Goal: Task Accomplishment & Management: Complete application form

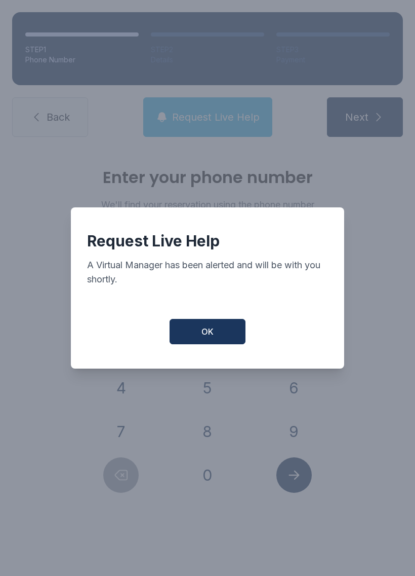
click at [205, 337] on span "OK" at bounding box center [208, 331] width 12 height 12
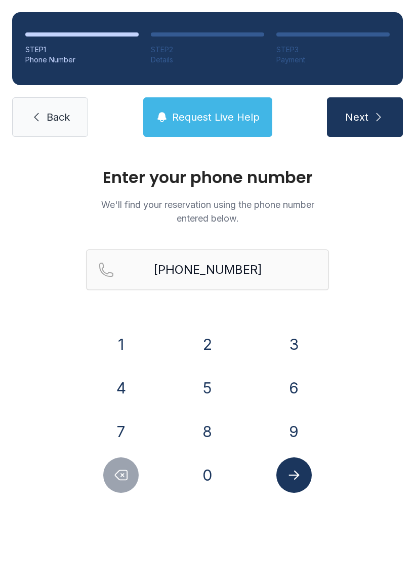
click at [56, 112] on span "Back" at bounding box center [58, 117] width 23 height 14
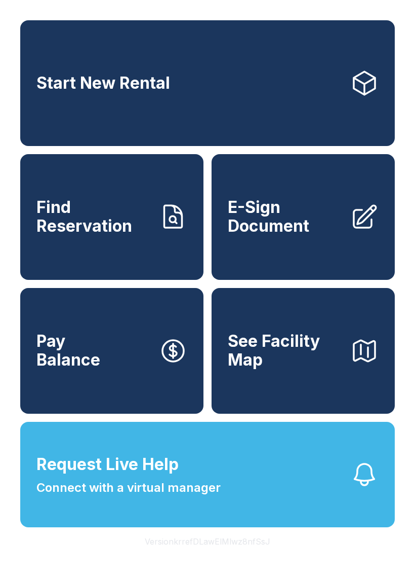
click at [308, 235] on span "E-Sign Document" at bounding box center [285, 216] width 115 height 37
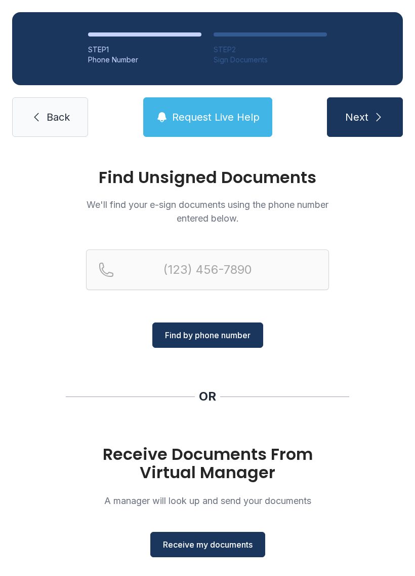
click at [229, 546] on span "Receive my documents" at bounding box center [208, 544] width 90 height 12
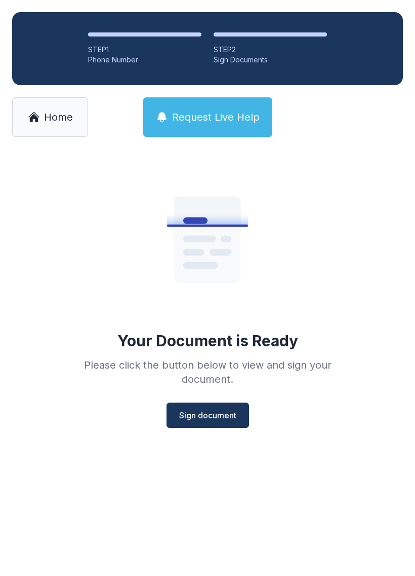
click at [186, 417] on span "Sign document" at bounding box center [207, 415] width 57 height 12
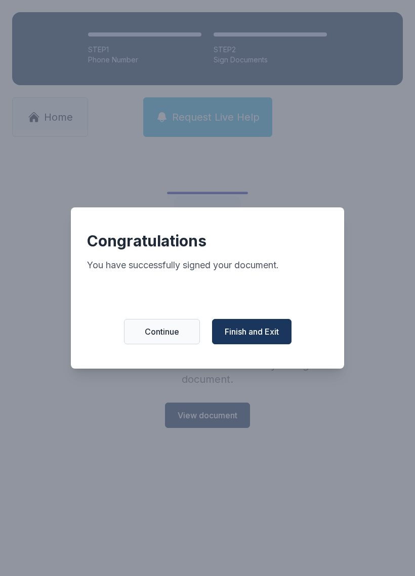
click at [255, 337] on span "Finish and Exit" at bounding box center [252, 331] width 54 height 12
